Goal: Navigation & Orientation: Find specific page/section

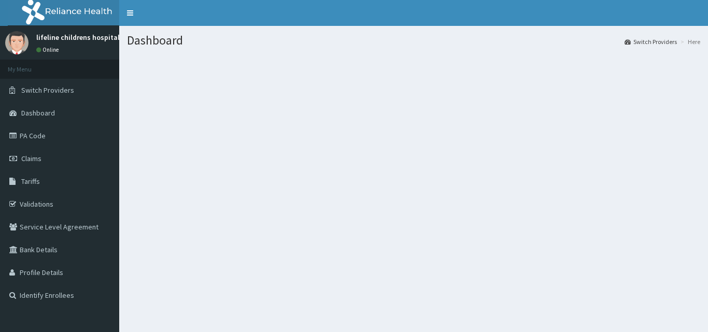
click at [56, 90] on span "Switch Providers" at bounding box center [47, 90] width 53 height 9
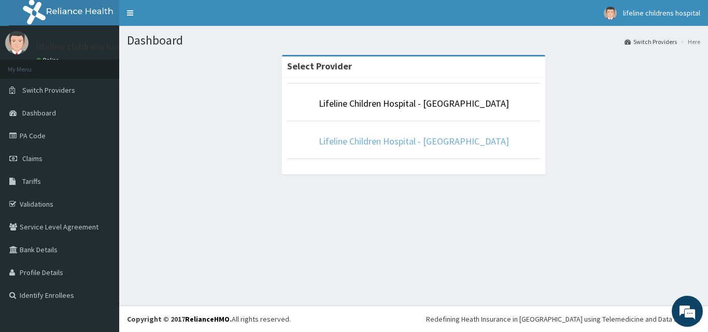
click at [418, 139] on link "Lifeline Children Hospital - [GEOGRAPHIC_DATA]" at bounding box center [414, 141] width 190 height 12
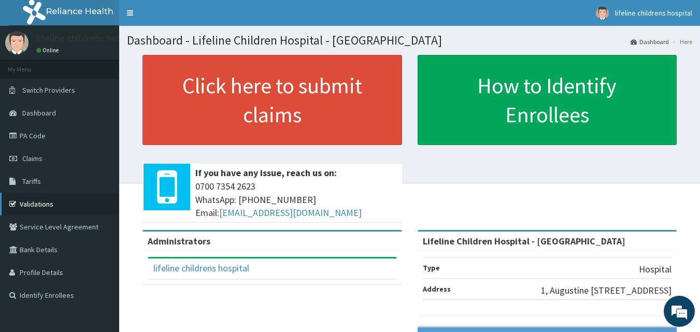
click at [47, 204] on link "Validations" at bounding box center [59, 204] width 119 height 23
